Goal: Information Seeking & Learning: Learn about a topic

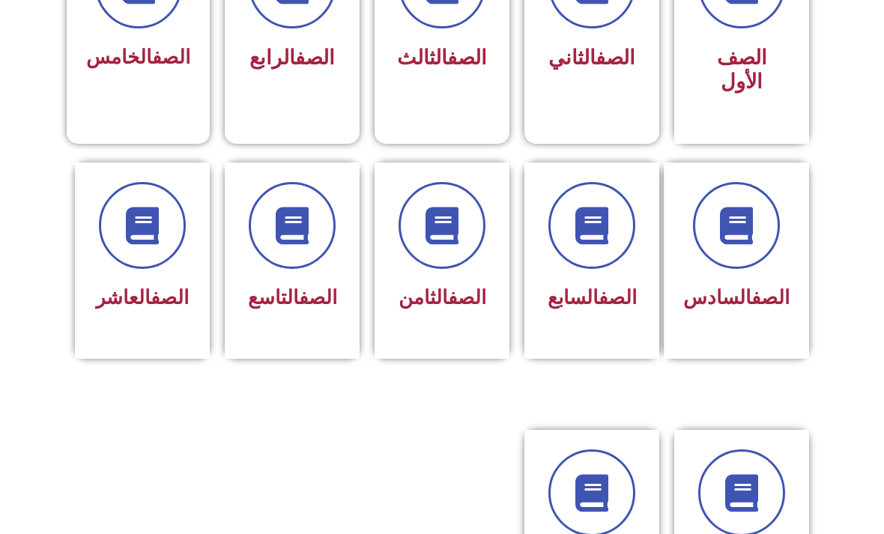
scroll to position [498, 0]
click at [448, 307] on link "الصف" at bounding box center [467, 297] width 38 height 22
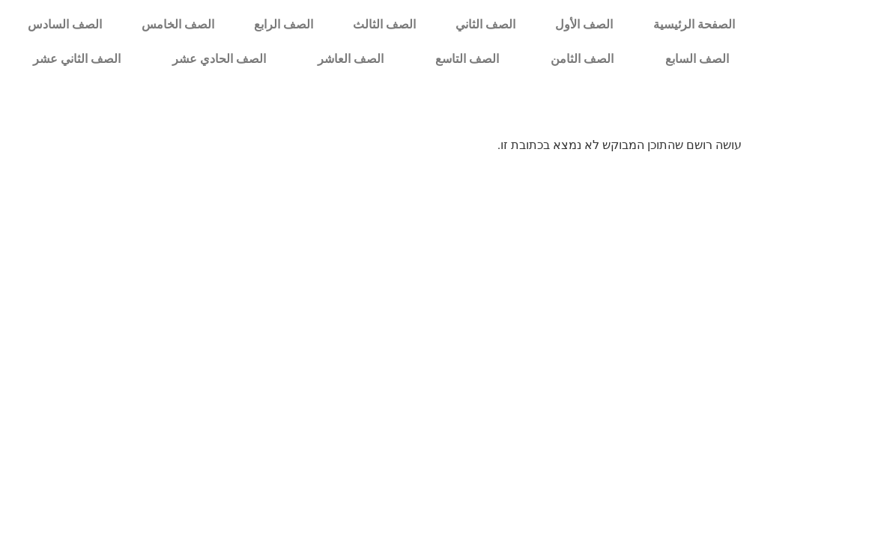
click at [574, 63] on link "الصف الثامن" at bounding box center [581, 59] width 115 height 34
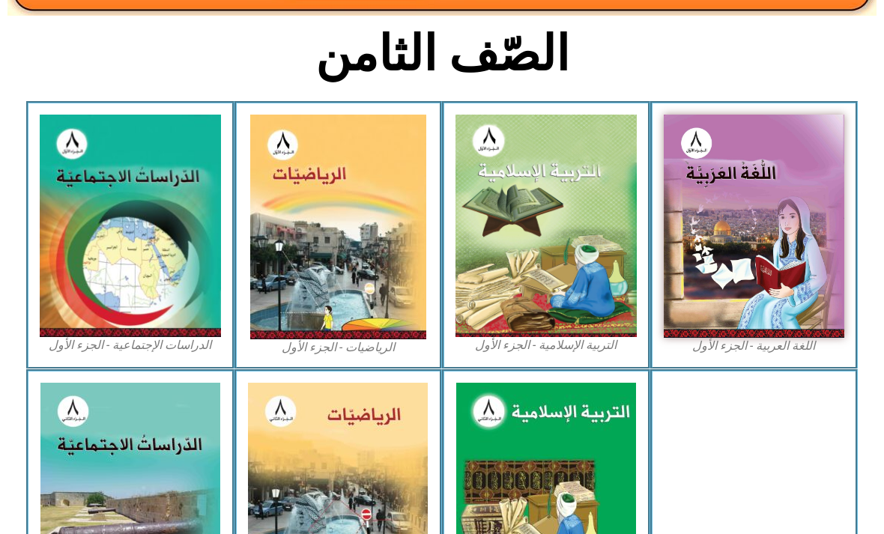
scroll to position [349, 0]
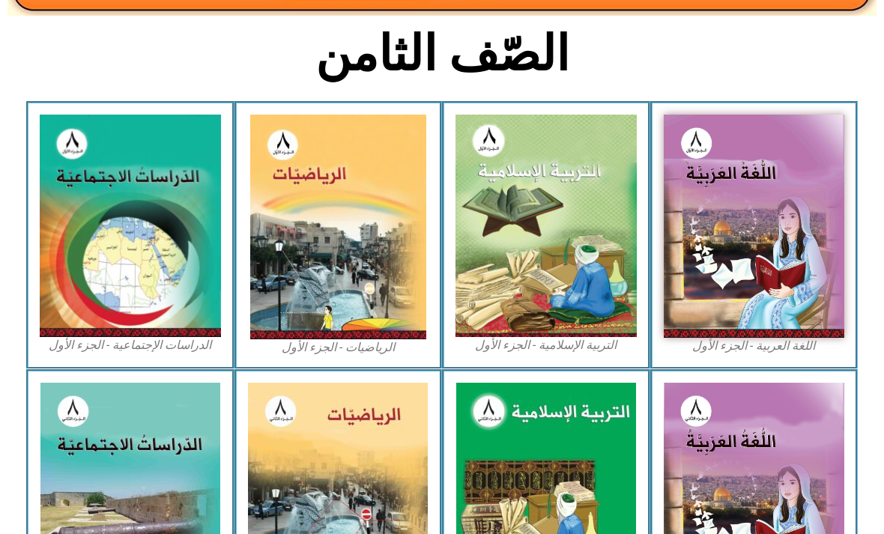
click at [94, 222] on img at bounding box center [130, 226] width 181 height 222
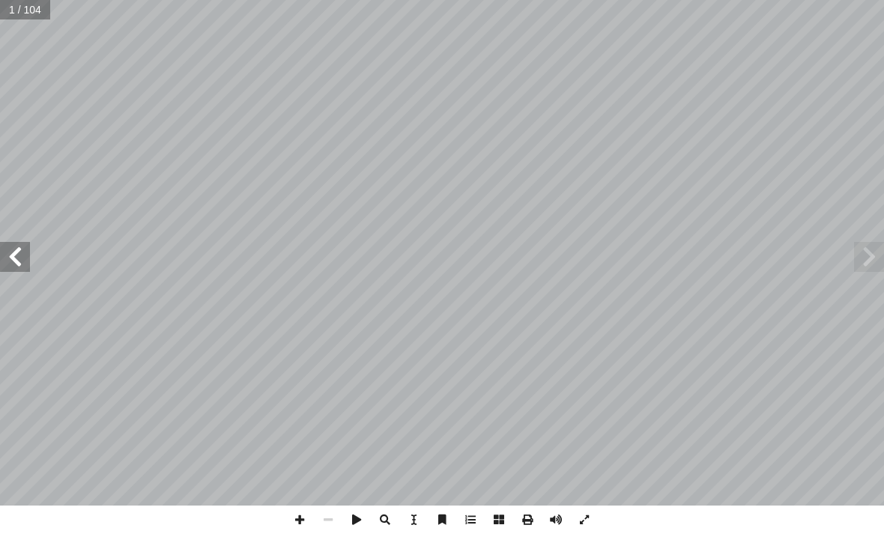
click at [28, 261] on span at bounding box center [15, 257] width 30 height 30
click at [12, 260] on span at bounding box center [15, 257] width 30 height 30
click at [16, 247] on span at bounding box center [15, 257] width 30 height 30
click at [855, 264] on span at bounding box center [869, 257] width 30 height 30
click at [856, 256] on span at bounding box center [869, 257] width 30 height 30
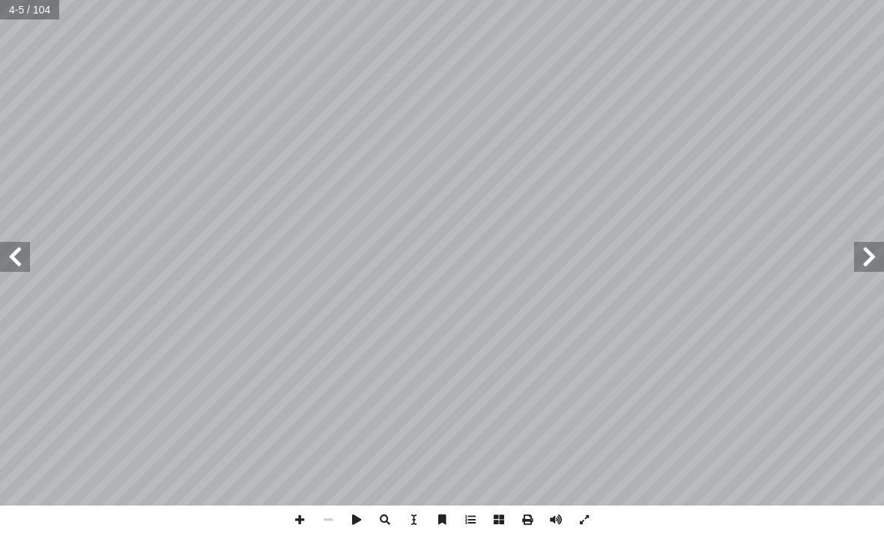
click at [858, 250] on span at bounding box center [869, 257] width 30 height 30
click at [875, 249] on span at bounding box center [869, 257] width 30 height 30
click at [868, 252] on span at bounding box center [869, 257] width 30 height 30
click at [874, 248] on span at bounding box center [869, 257] width 30 height 30
click at [28, 254] on span at bounding box center [15, 257] width 30 height 30
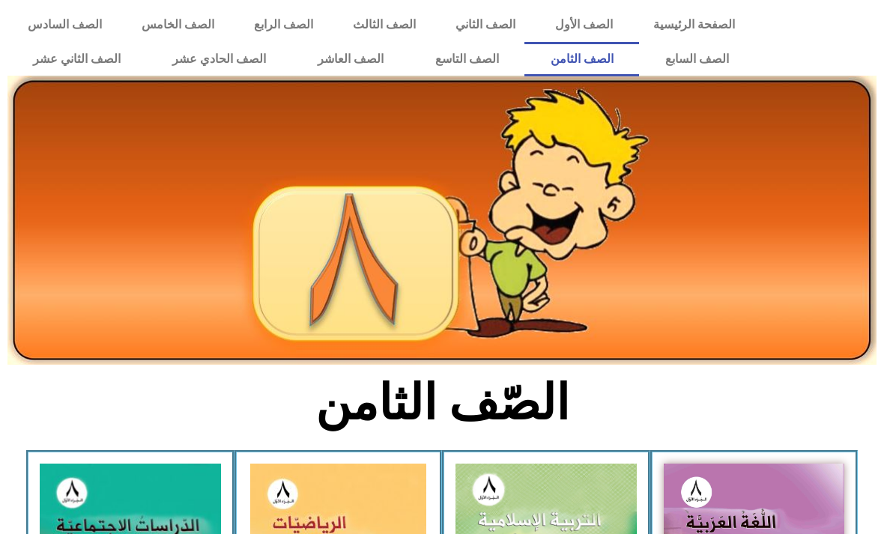
scroll to position [397, 0]
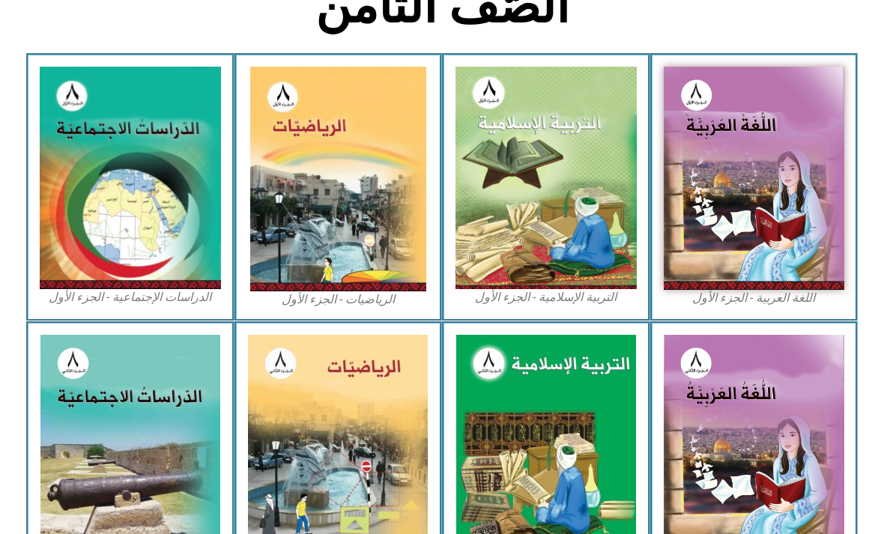
click at [159, 158] on img at bounding box center [130, 178] width 181 height 222
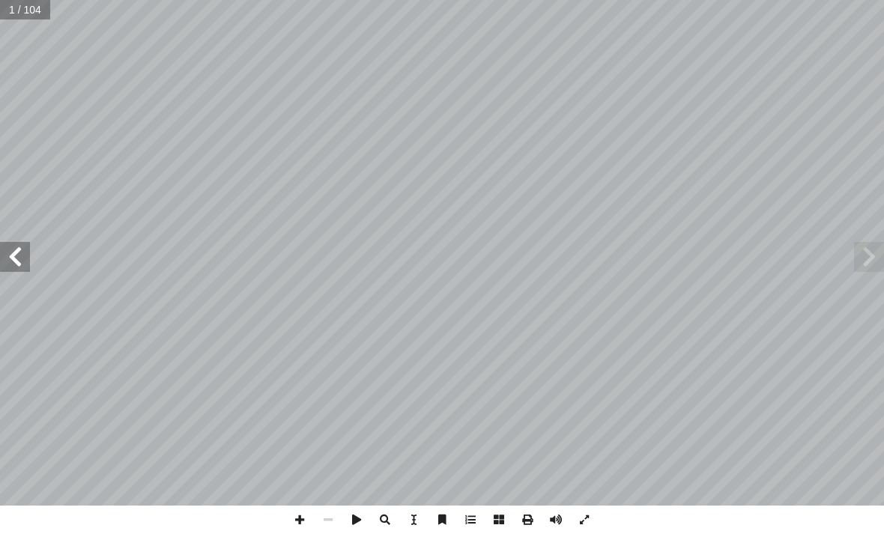
click at [17, 264] on span at bounding box center [15, 257] width 30 height 30
click at [19, 255] on span at bounding box center [15, 257] width 30 height 30
click at [9, 258] on span at bounding box center [15, 257] width 30 height 30
click at [878, 259] on span at bounding box center [869, 257] width 30 height 30
click at [868, 264] on span at bounding box center [869, 257] width 30 height 30
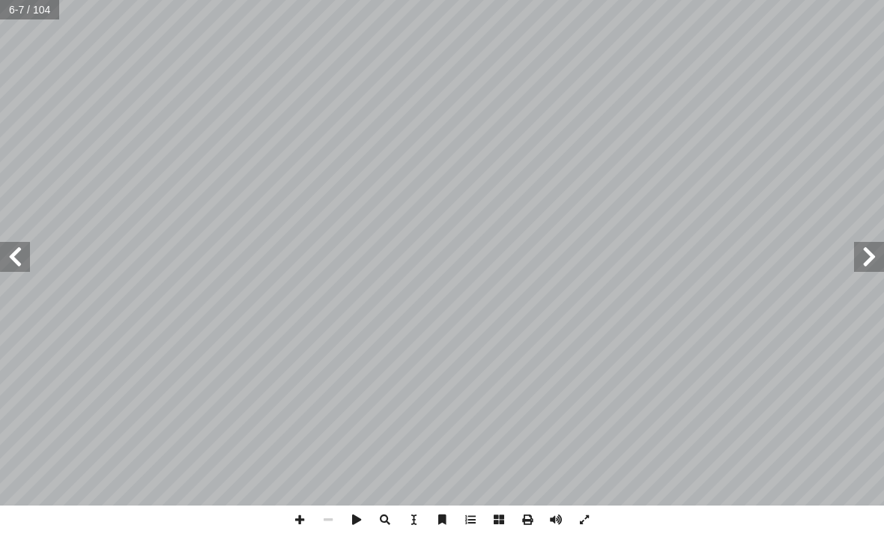
click at [10, 242] on span at bounding box center [15, 257] width 30 height 30
click at [22, 266] on span at bounding box center [15, 257] width 30 height 30
click at [16, 254] on span at bounding box center [15, 257] width 30 height 30
click at [15, 256] on span at bounding box center [15, 257] width 30 height 30
click at [17, 247] on span at bounding box center [15, 257] width 30 height 30
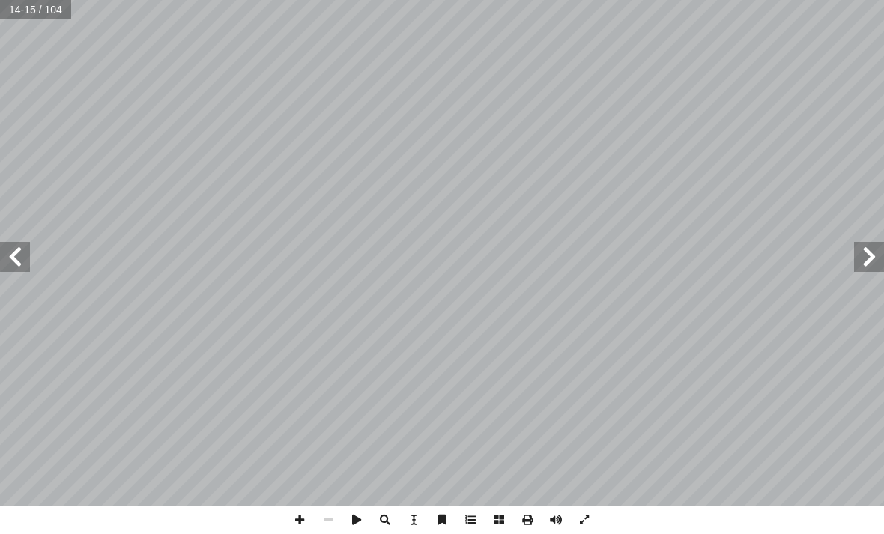
click at [18, 271] on span at bounding box center [15, 257] width 30 height 30
click at [19, 257] on span at bounding box center [15, 257] width 30 height 30
click at [865, 270] on span at bounding box center [869, 257] width 30 height 30
click at [877, 258] on span at bounding box center [869, 257] width 30 height 30
click at [25, 264] on span at bounding box center [15, 257] width 30 height 30
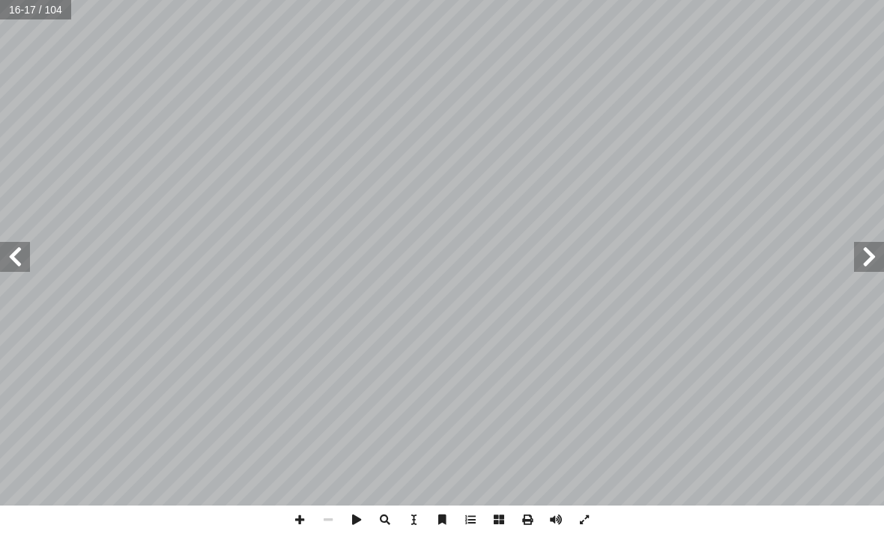
click at [16, 267] on span at bounding box center [15, 257] width 30 height 30
click at [25, 263] on span at bounding box center [15, 257] width 30 height 30
click at [13, 249] on span at bounding box center [15, 257] width 30 height 30
click at [18, 265] on span at bounding box center [15, 257] width 30 height 30
click at [26, 265] on span at bounding box center [15, 257] width 30 height 30
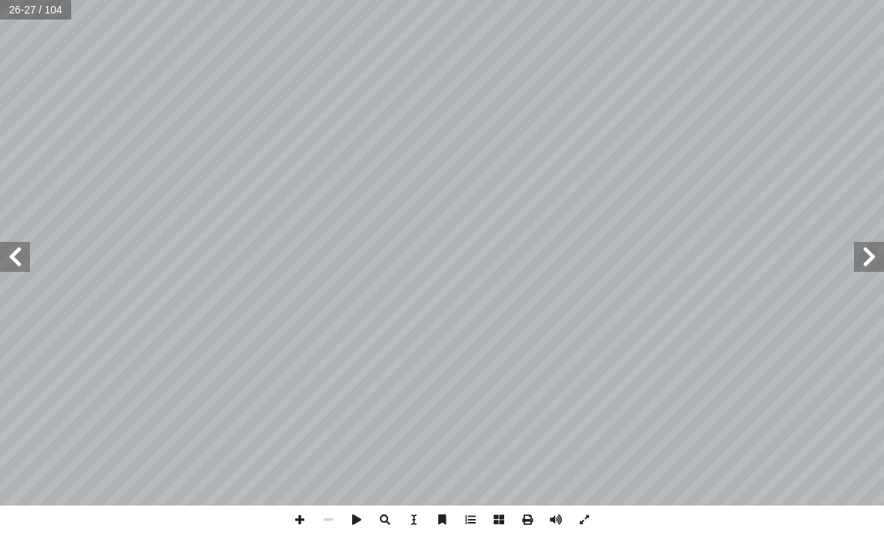
click at [21, 266] on span at bounding box center [15, 257] width 30 height 30
click at [22, 261] on span at bounding box center [15, 257] width 30 height 30
click at [854, 255] on span at bounding box center [869, 257] width 30 height 30
click at [857, 262] on span at bounding box center [869, 257] width 30 height 30
click at [872, 255] on span at bounding box center [869, 257] width 30 height 30
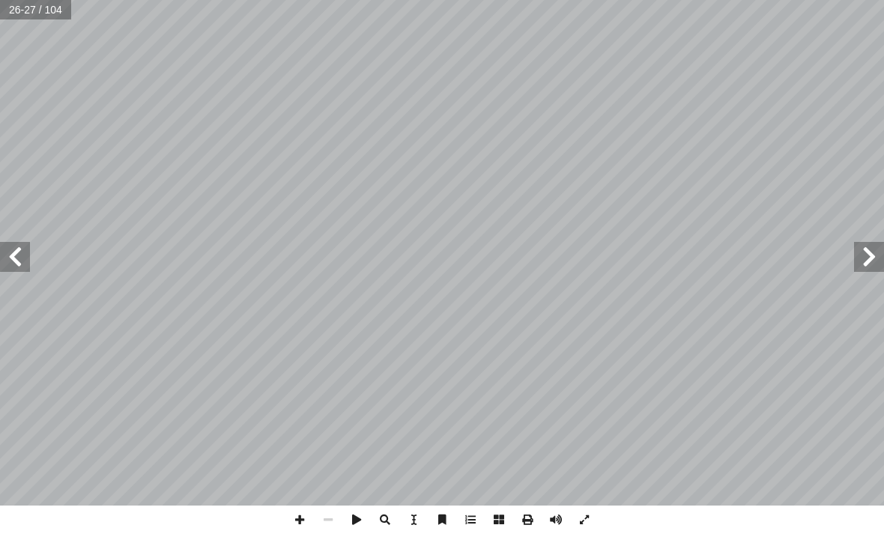
click at [857, 254] on span at bounding box center [869, 257] width 30 height 30
click at [857, 258] on span at bounding box center [869, 257] width 30 height 30
click at [863, 269] on span at bounding box center [869, 257] width 30 height 30
click at [855, 257] on span at bounding box center [869, 257] width 30 height 30
click at [859, 261] on span at bounding box center [869, 257] width 30 height 30
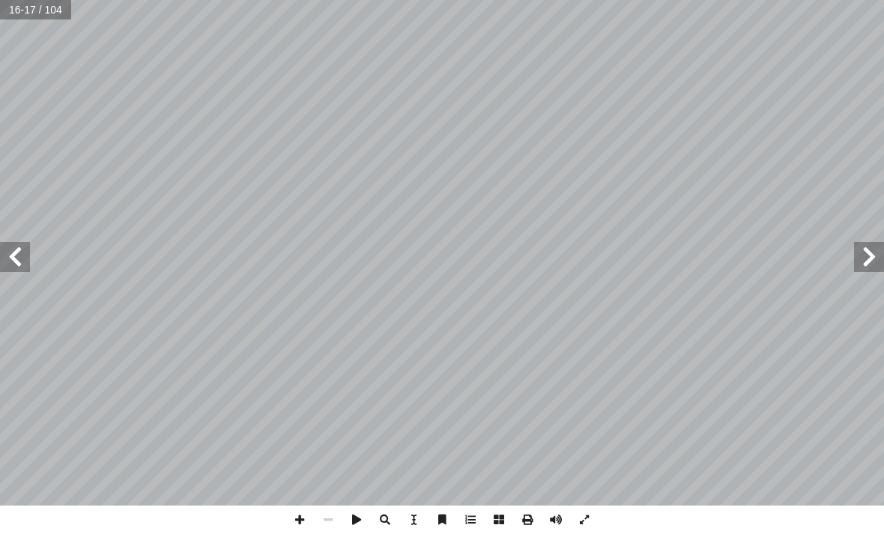
click at [863, 261] on span at bounding box center [869, 257] width 30 height 30
click at [872, 266] on span at bounding box center [869, 257] width 30 height 30
click at [863, 249] on span at bounding box center [869, 257] width 30 height 30
click at [22, 243] on span at bounding box center [15, 257] width 30 height 30
